Goal: Task Accomplishment & Management: Use online tool/utility

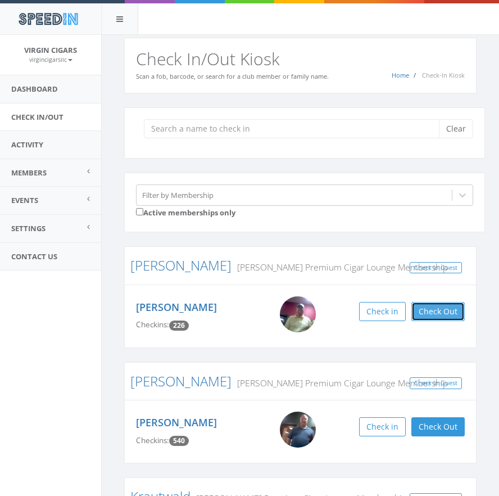
click at [454, 314] on button "Check Out" at bounding box center [438, 311] width 53 height 19
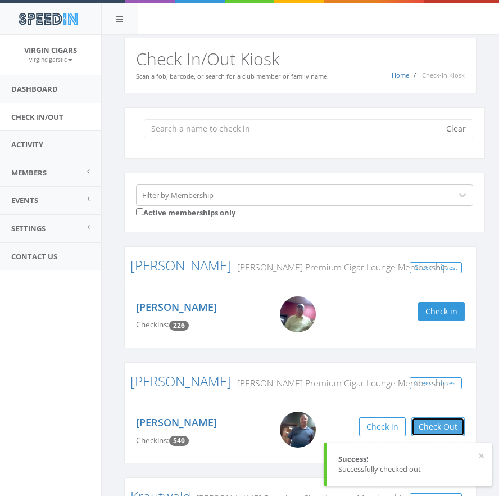
click at [447, 428] on button "Check Out" at bounding box center [438, 426] width 53 height 19
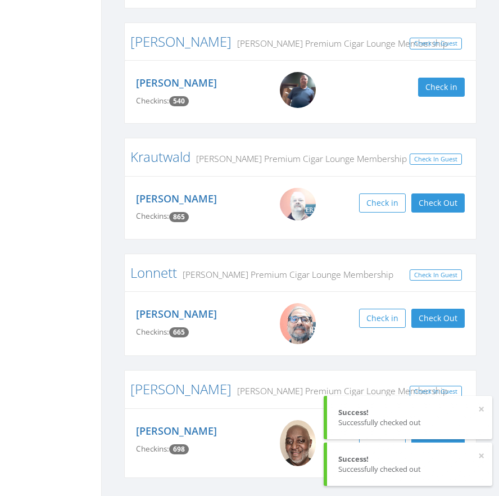
scroll to position [372, 0]
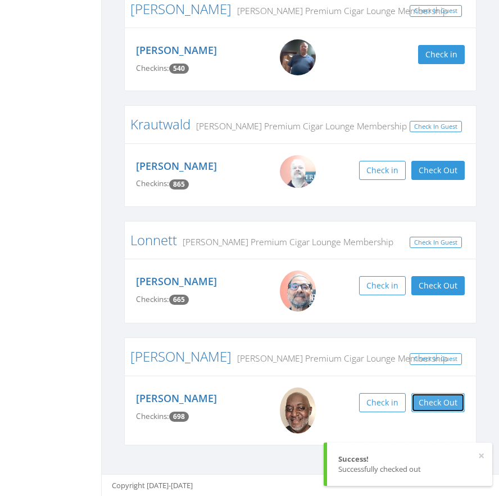
click at [450, 404] on button "Check Out" at bounding box center [438, 402] width 53 height 19
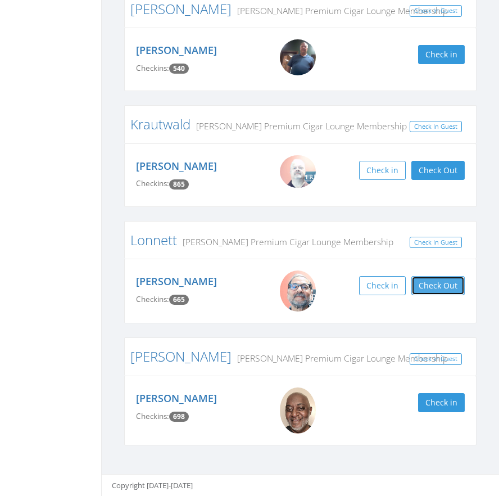
drag, startPoint x: 453, startPoint y: 289, endPoint x: 466, endPoint y: 233, distance: 57.2
click at [453, 290] on button "Check Out" at bounding box center [438, 285] width 53 height 19
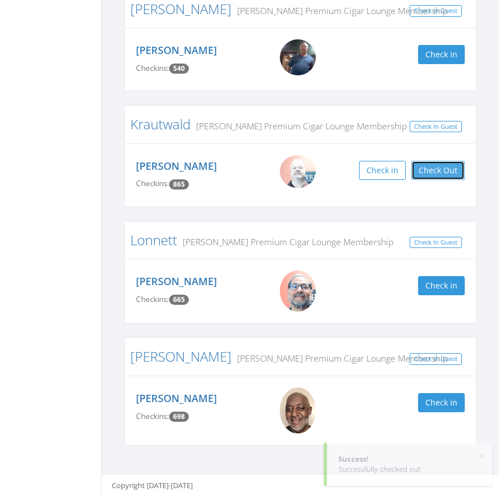
click at [452, 170] on button "Check Out" at bounding box center [438, 170] width 53 height 19
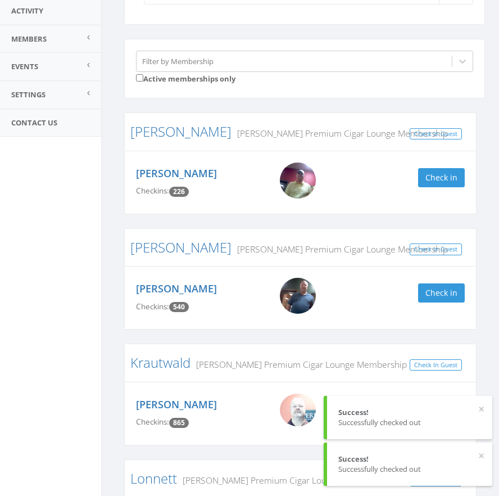
scroll to position [0, 0]
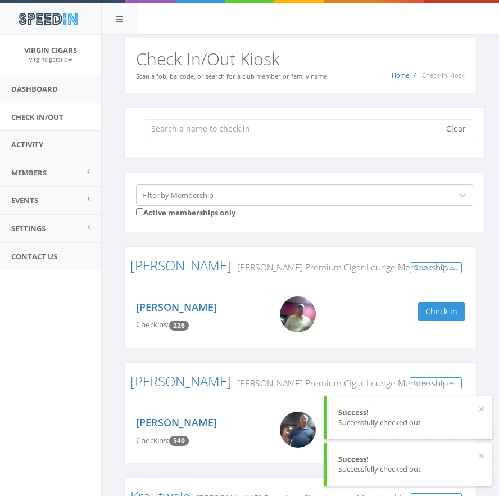
click at [304, 127] on input "search" at bounding box center [296, 128] width 304 height 19
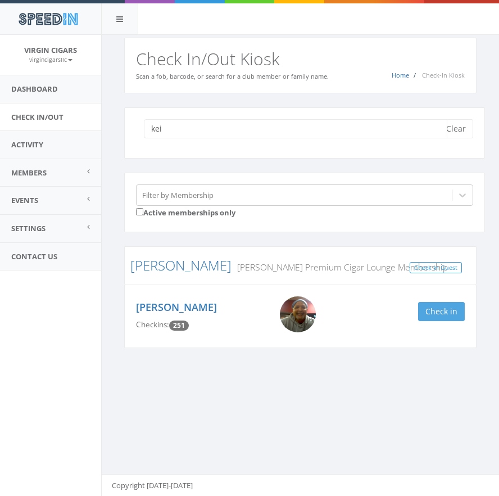
type input "kei"
click at [439, 313] on button "Check in" at bounding box center [441, 311] width 47 height 19
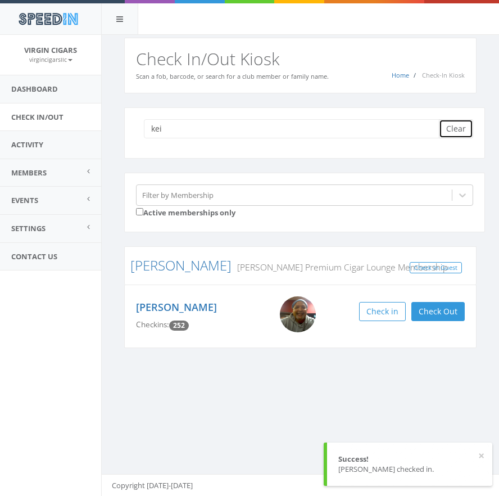
click at [456, 131] on button "Clear" at bounding box center [456, 128] width 34 height 19
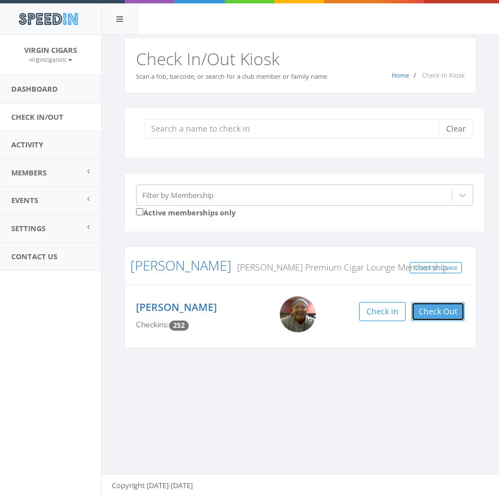
click at [444, 312] on button "Check Out" at bounding box center [438, 311] width 53 height 19
